Goal: Information Seeking & Learning: Learn about a topic

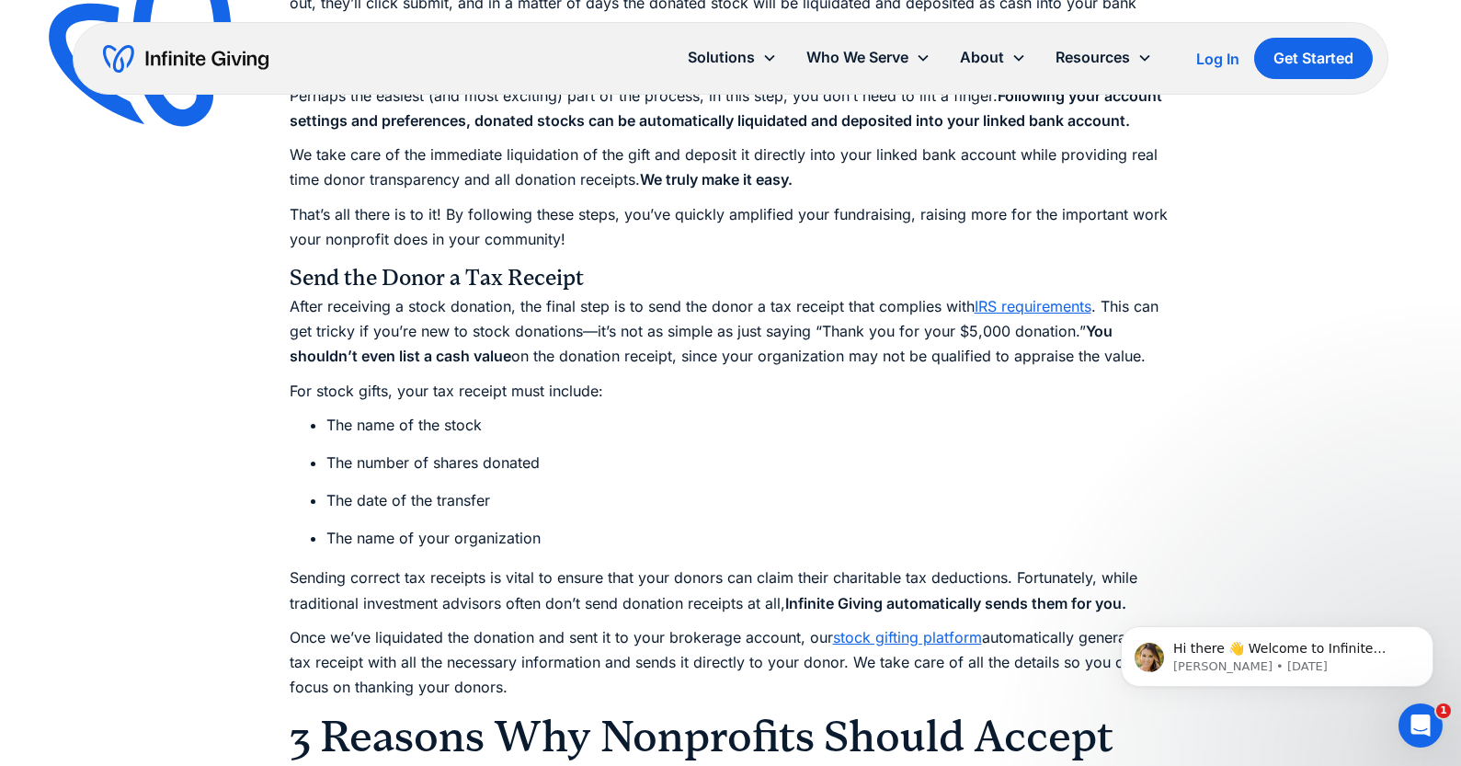
scroll to position [4201, 0]
click at [660, 398] on p "For stock gifts, your tax receipt must include:" at bounding box center [731, 390] width 883 height 25
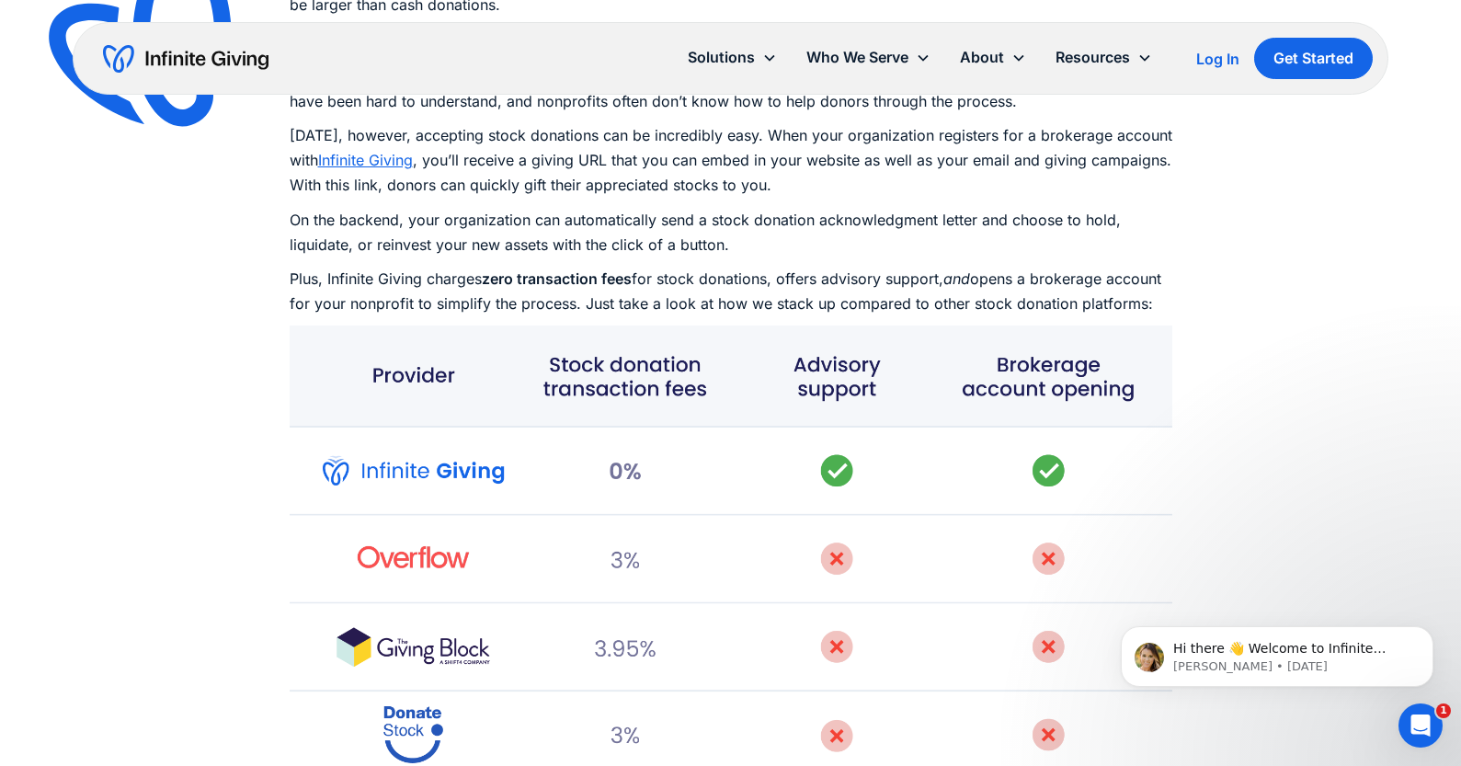
scroll to position [5552, 0]
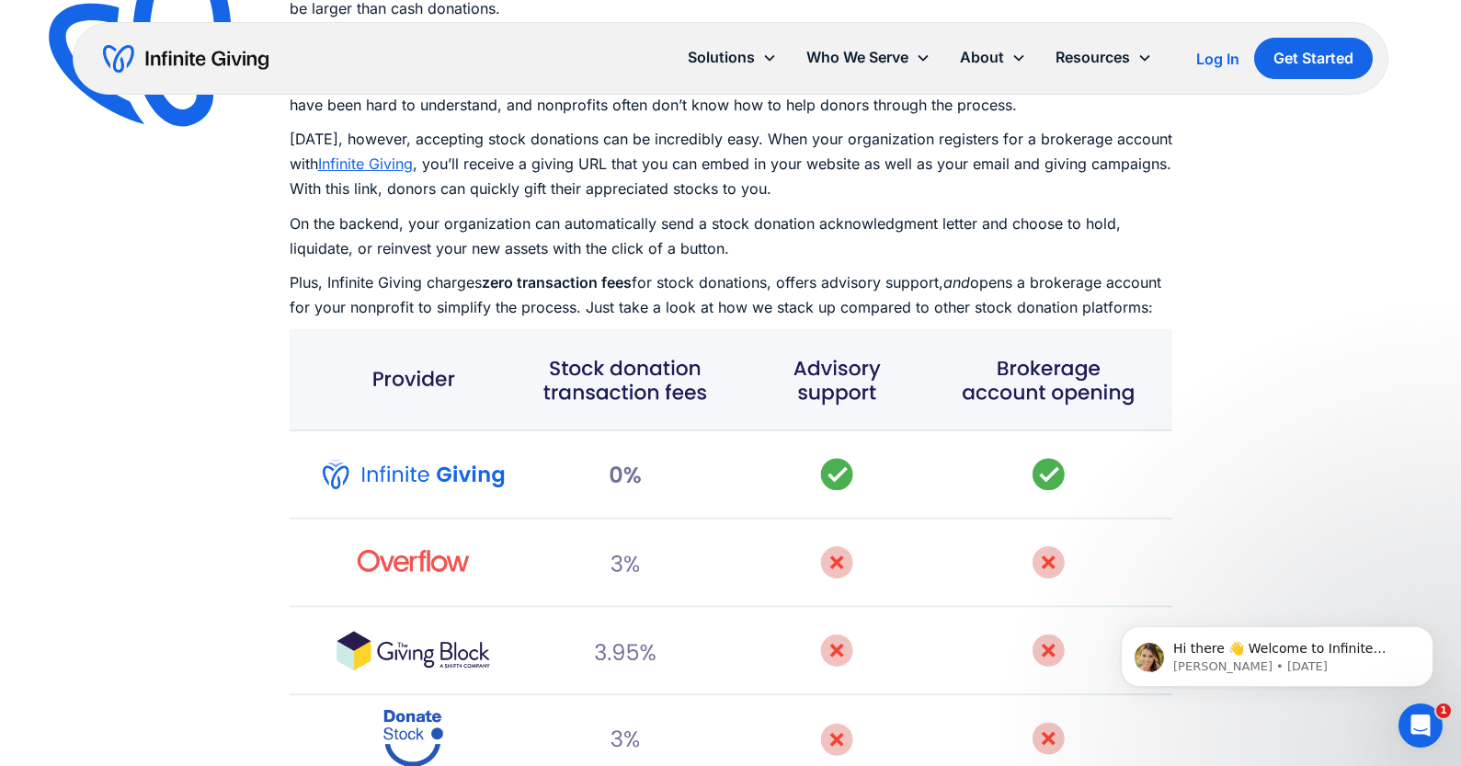
drag, startPoint x: 640, startPoint y: 233, endPoint x: 1054, endPoint y: 1, distance: 474.2
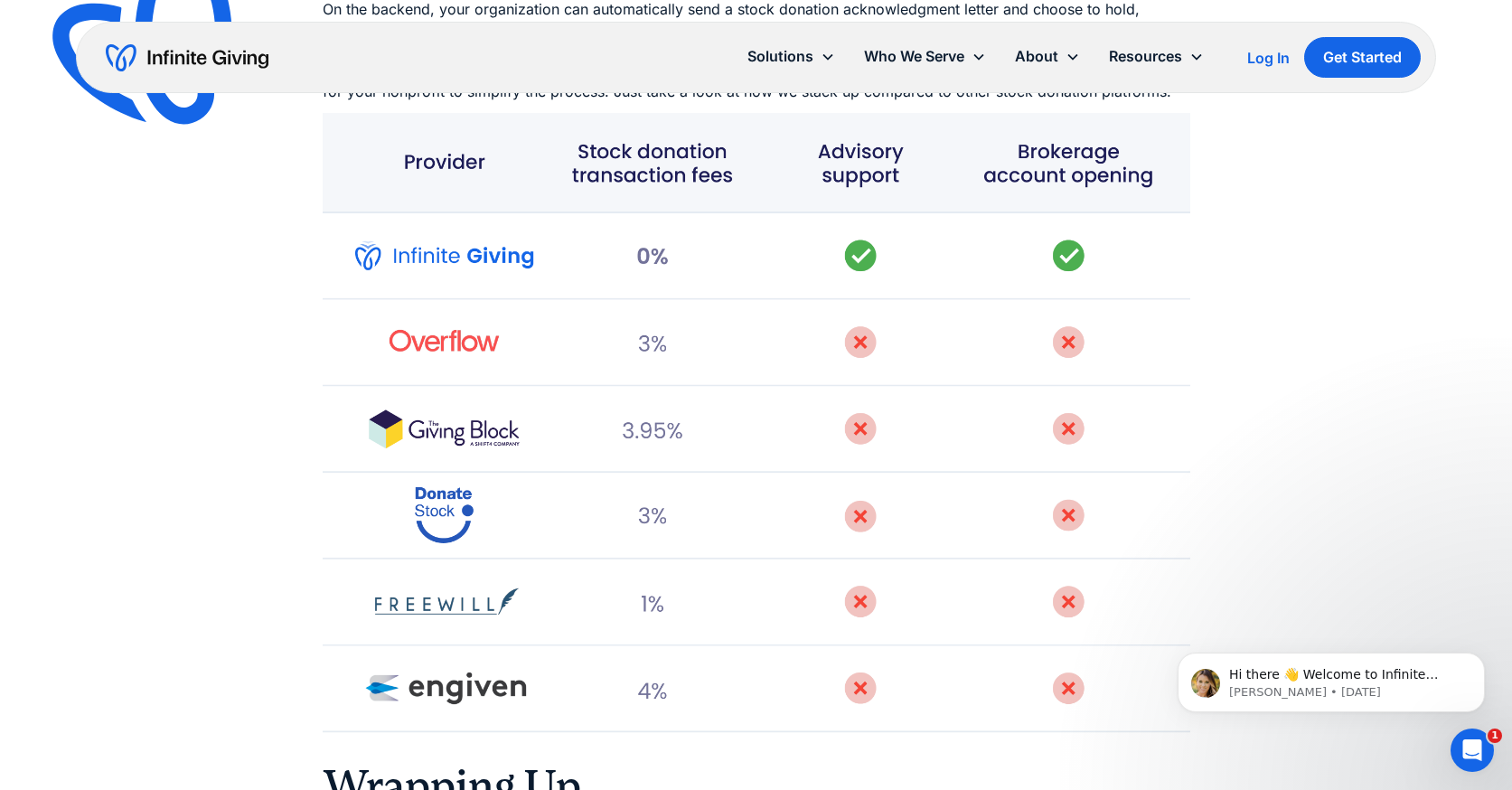
scroll to position [5667, 0]
drag, startPoint x: 681, startPoint y: 282, endPoint x: 539, endPoint y: 2, distance: 313.9
